Goal: Task Accomplishment & Management: Manage account settings

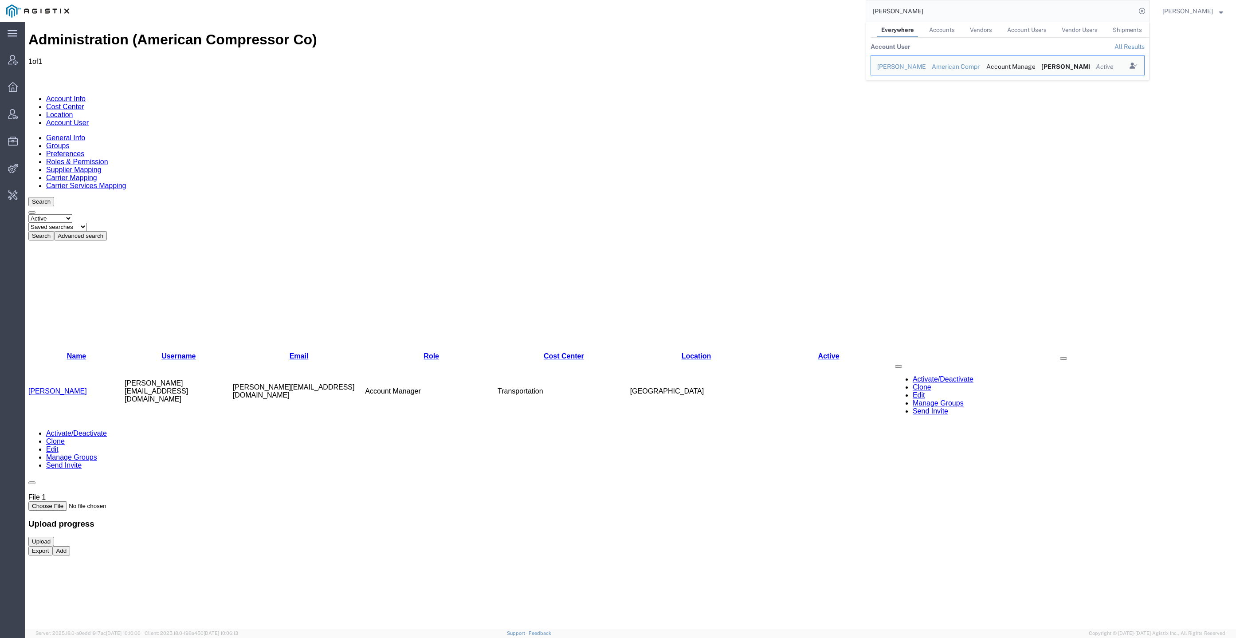
click at [986, 8] on input "tony@american" at bounding box center [1001, 10] width 270 height 21
type input "PG&E"
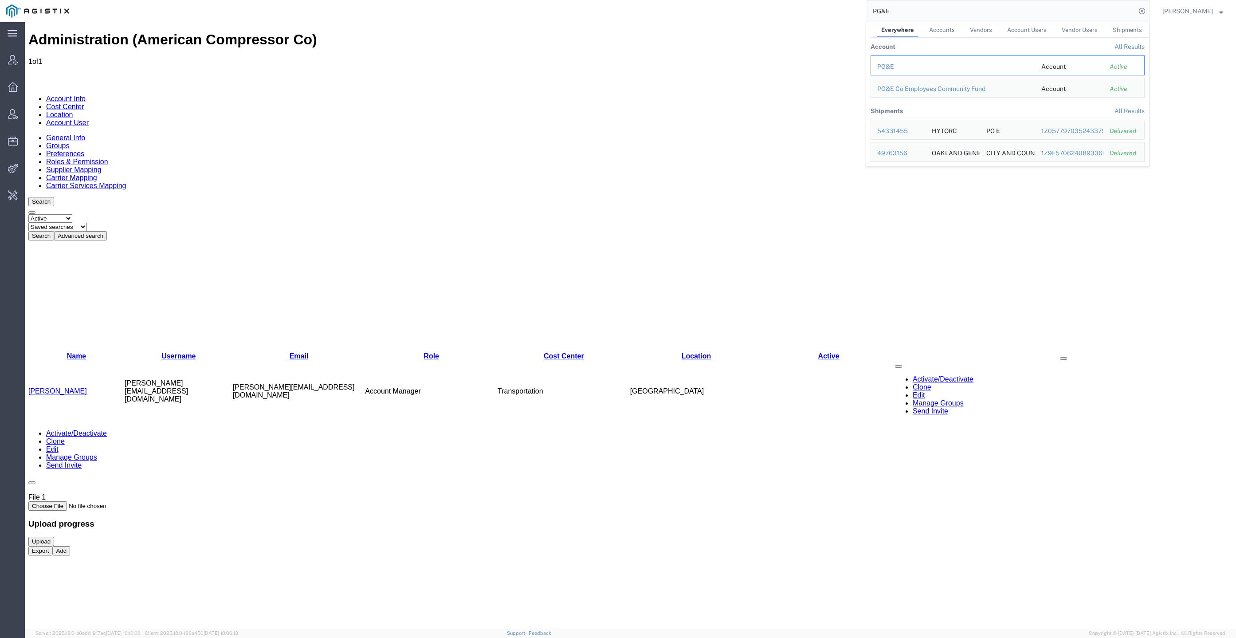
click at [901, 61] on td "PG&E" at bounding box center [953, 65] width 165 height 20
click at [901, 64] on div "PG&E" at bounding box center [953, 66] width 152 height 9
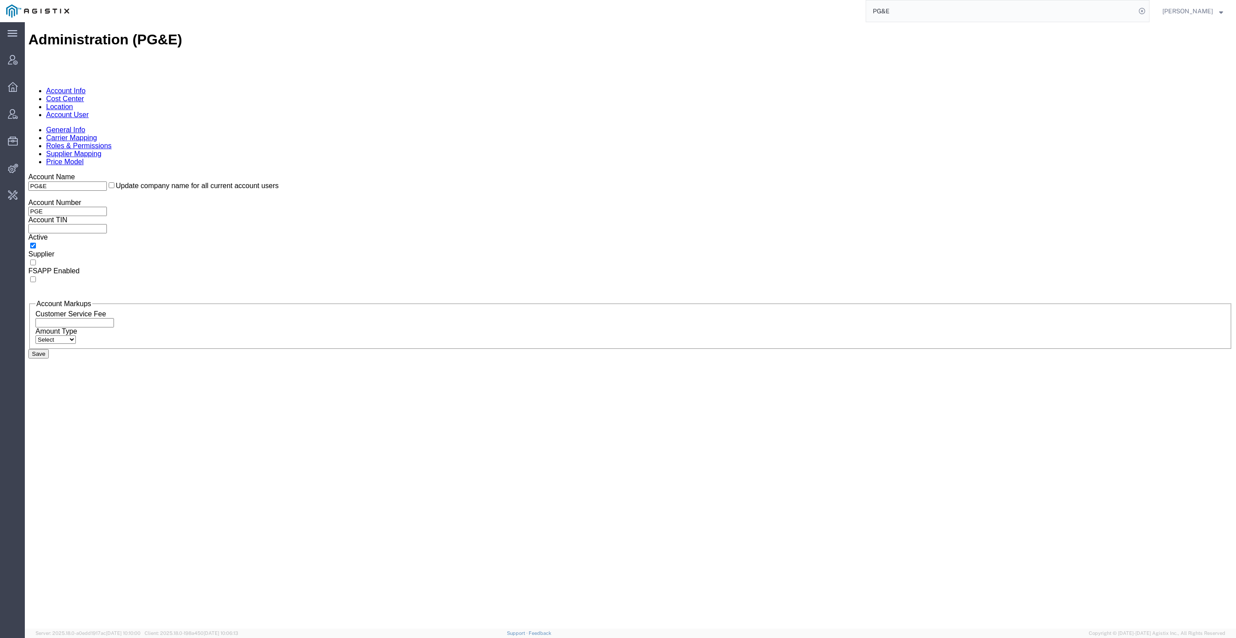
click at [89, 111] on link "Account User" at bounding box center [67, 115] width 43 height 8
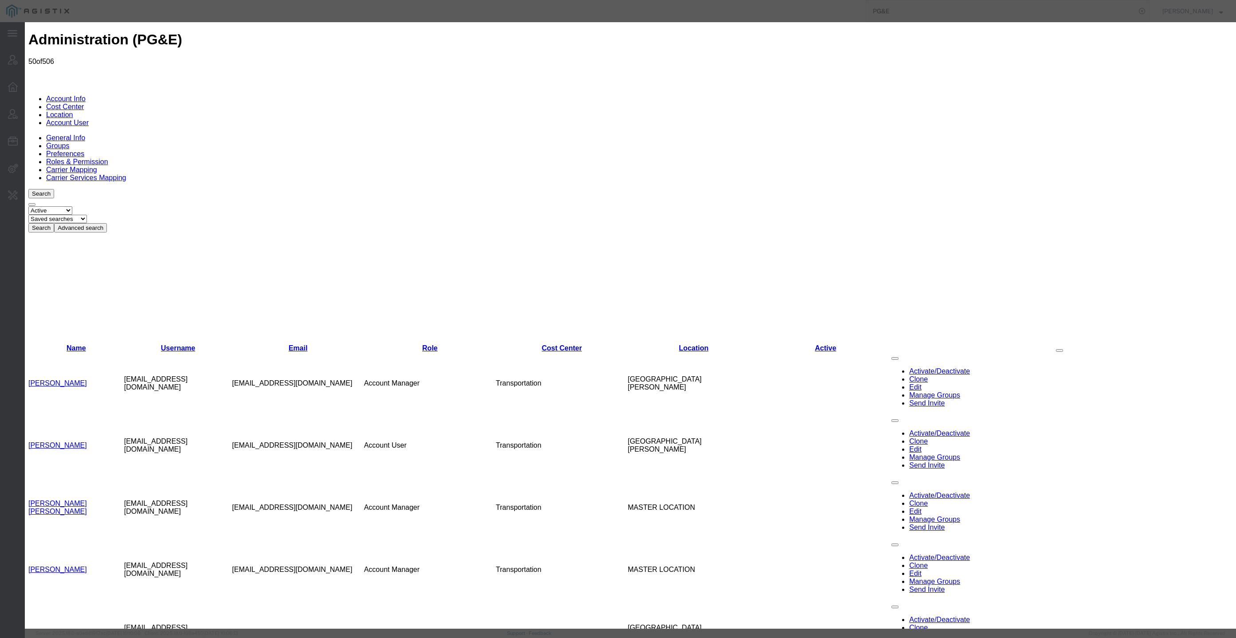
select select "COSTCENTER"
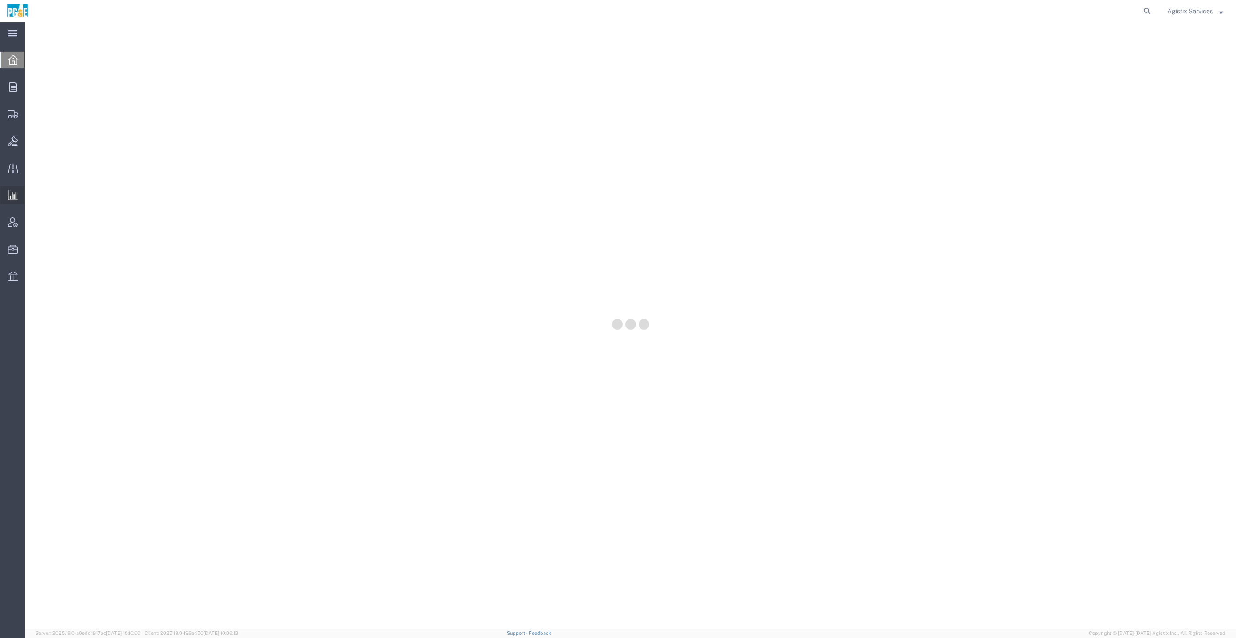
click at [15, 196] on icon at bounding box center [13, 195] width 10 height 10
